Goal: Task Accomplishment & Management: Manage account settings

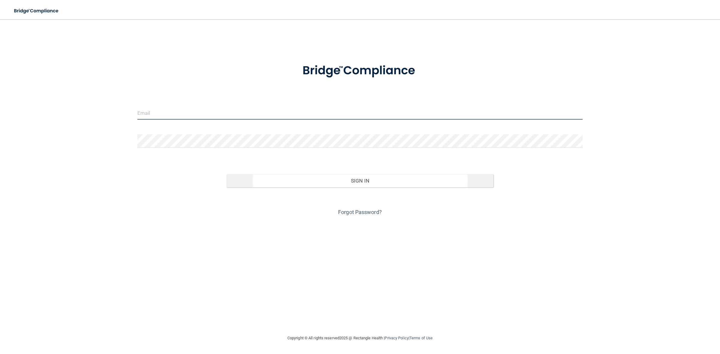
type input "[EMAIL_ADDRESS][DOMAIN_NAME]"
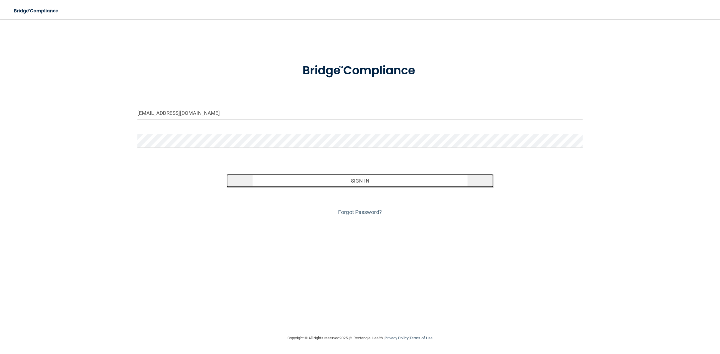
click at [365, 180] on button "Sign In" at bounding box center [359, 180] width 267 height 13
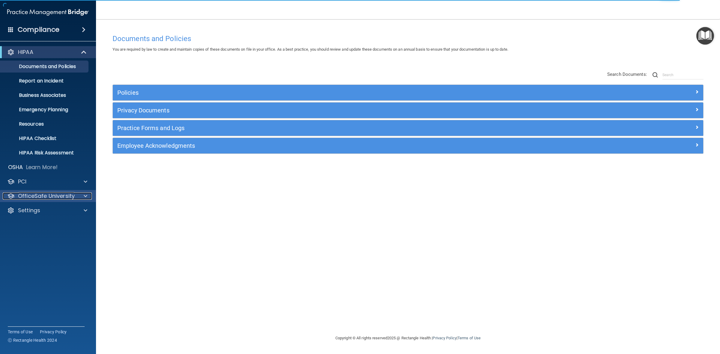
click at [85, 196] on span at bounding box center [86, 195] width 4 height 7
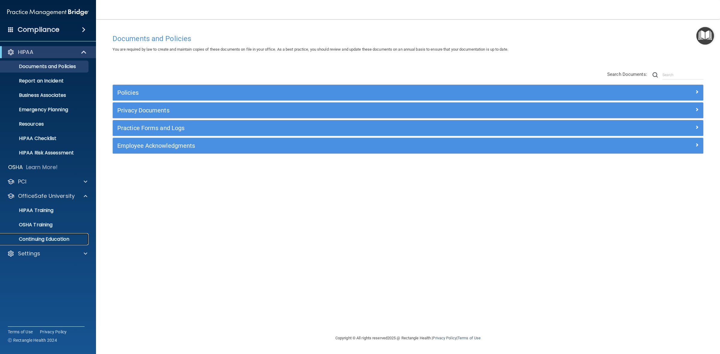
click at [59, 238] on p "Continuing Education" at bounding box center [45, 239] width 82 height 6
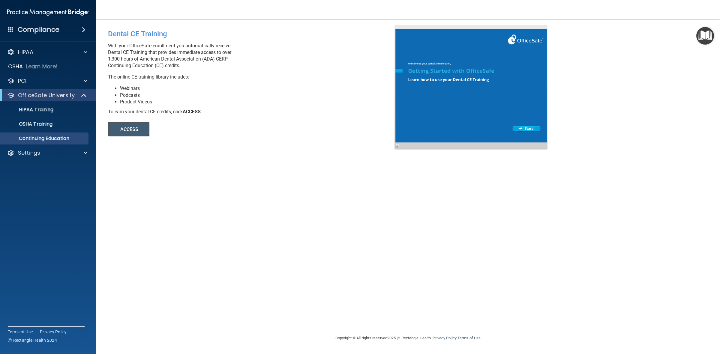
click at [125, 126] on button "ACCESS" at bounding box center [128, 129] width 41 height 14
click at [85, 51] on span at bounding box center [86, 52] width 4 height 7
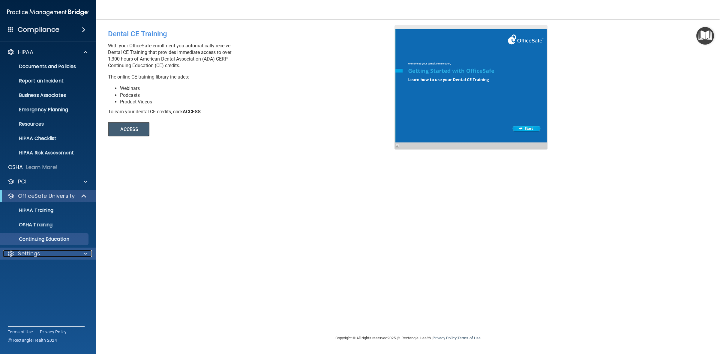
click at [86, 253] on span at bounding box center [86, 253] width 4 height 7
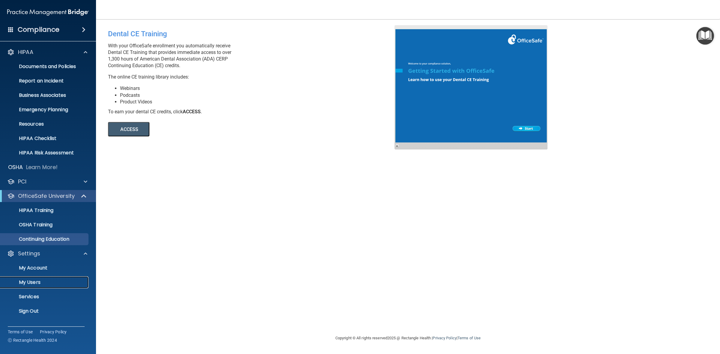
click at [28, 284] on p "My Users" at bounding box center [45, 282] width 82 height 6
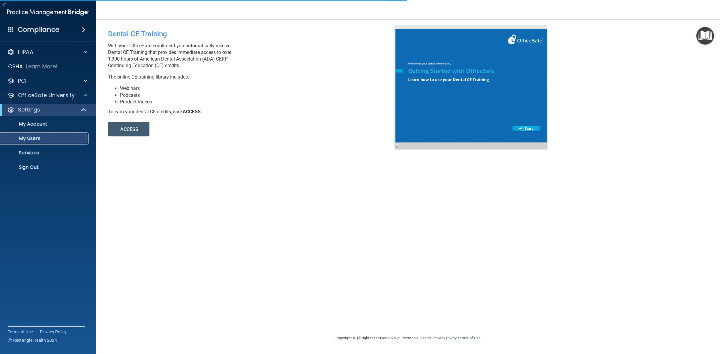
select select "20"
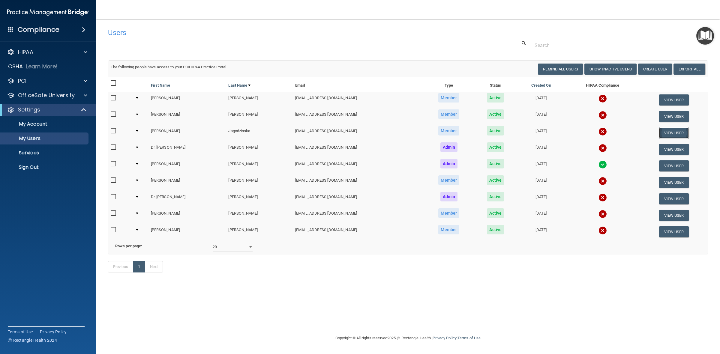
click at [673, 132] on button "View User" at bounding box center [674, 132] width 30 height 11
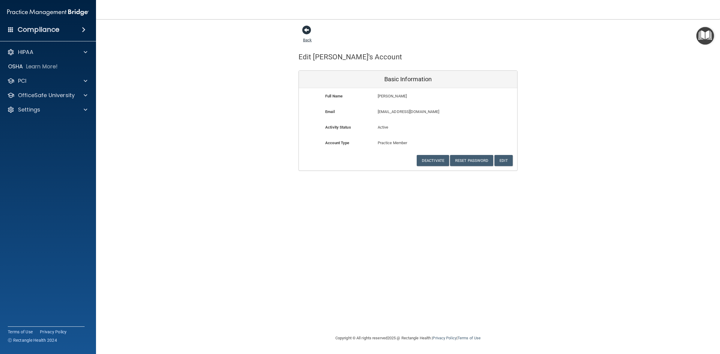
click at [305, 31] on span at bounding box center [306, 29] width 9 height 9
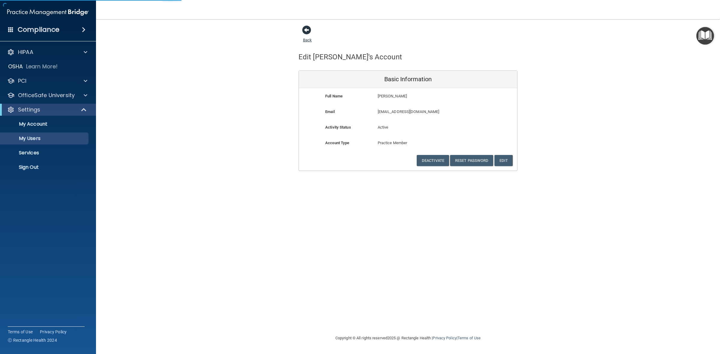
select select "20"
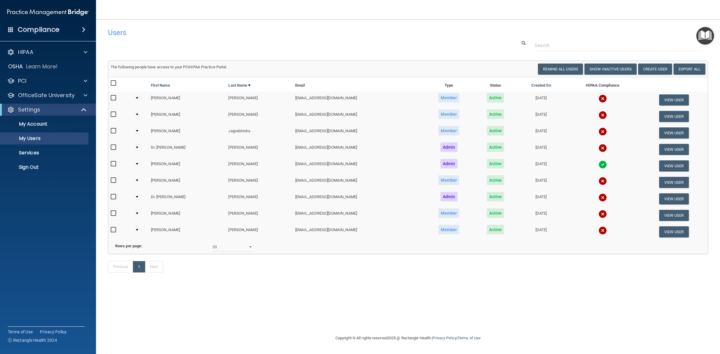
click at [113, 131] on input "checkbox" at bounding box center [114, 131] width 7 height 5
checkbox input "true"
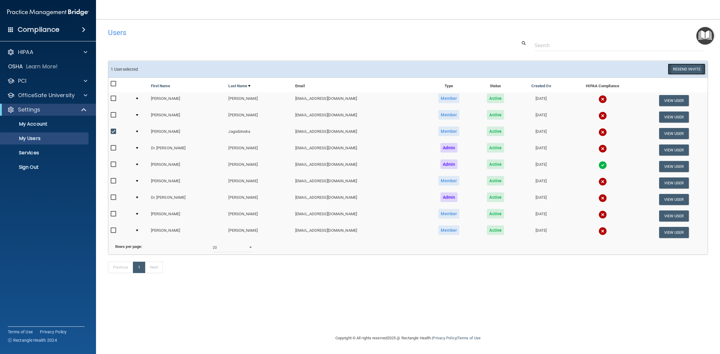
click at [682, 67] on button "Resend Invite" at bounding box center [685, 69] width 37 height 11
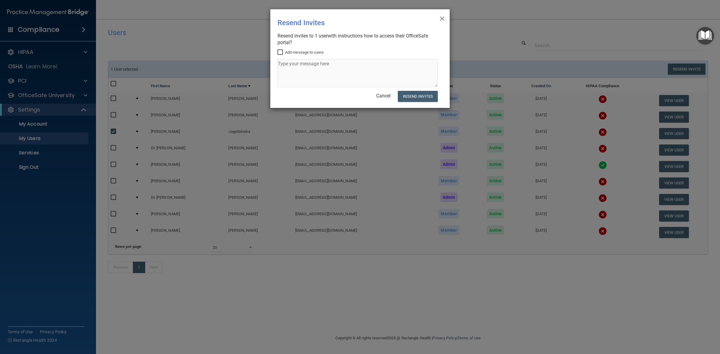
click at [281, 53] on input "Add message to users" at bounding box center [280, 52] width 7 height 5
checkbox input "true"
click at [289, 70] on textarea at bounding box center [357, 73] width 160 height 28
type textarea "CE Look up"
click at [411, 95] on button "Resend Invites" at bounding box center [418, 96] width 40 height 11
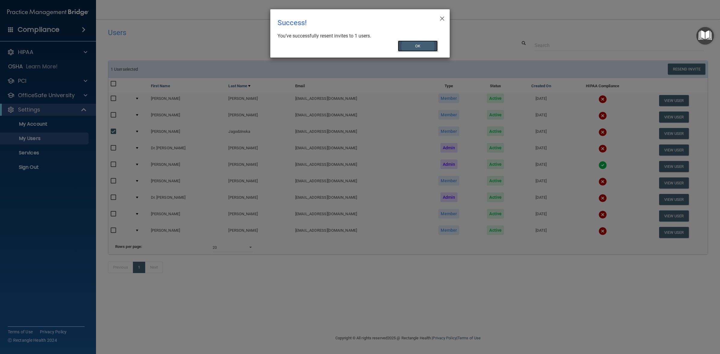
click at [419, 42] on button "OK" at bounding box center [418, 45] width 40 height 11
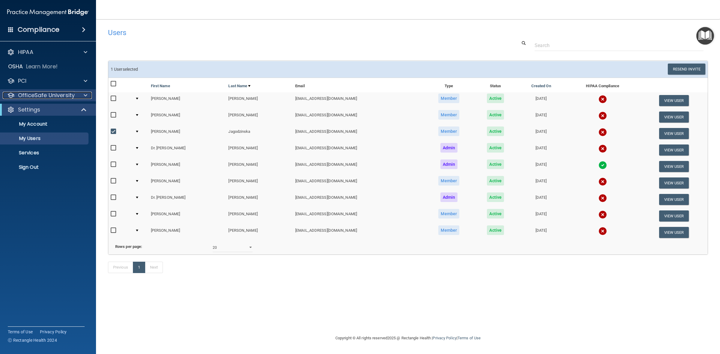
click at [85, 96] on span at bounding box center [86, 95] width 4 height 7
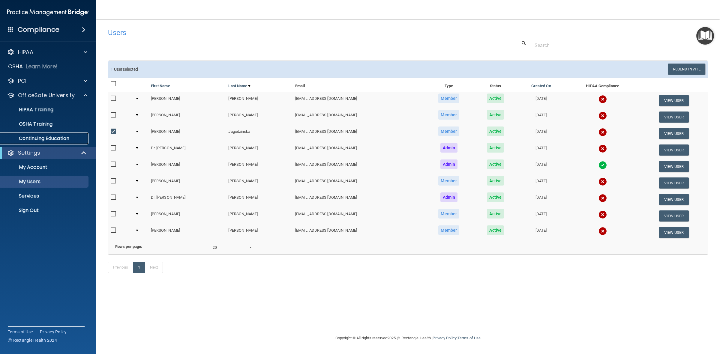
click at [62, 139] on p "Continuing Education" at bounding box center [45, 139] width 82 height 6
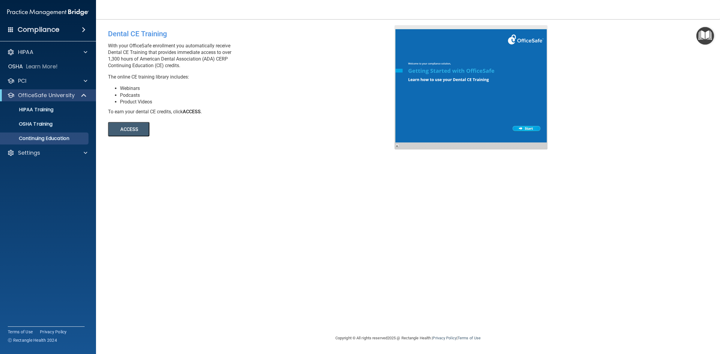
click at [133, 129] on button "ACCESS" at bounding box center [128, 129] width 41 height 14
